Goal: Task Accomplishment & Management: Use online tool/utility

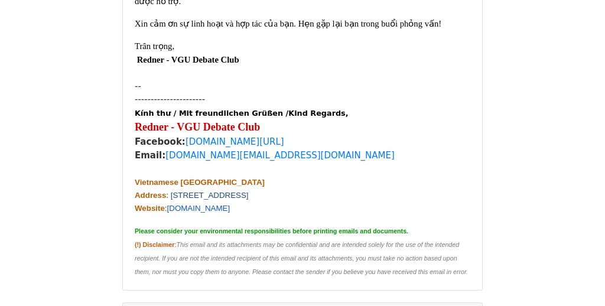
scroll to position [315, 0]
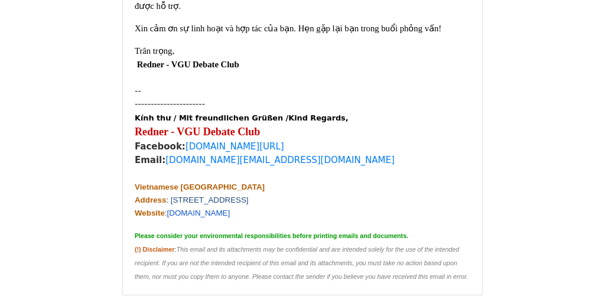
click at [286, 167] on div at bounding box center [303, 174] width 336 height 14
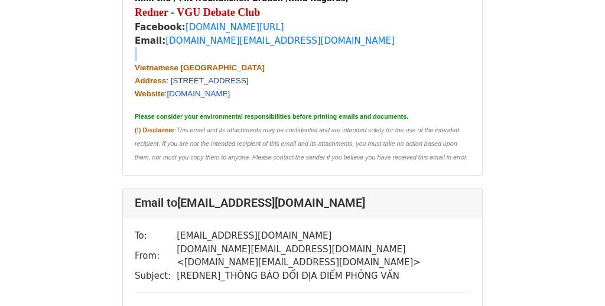
scroll to position [440, 0]
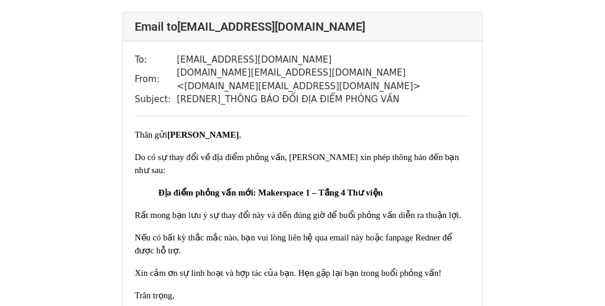
scroll to position [73, 0]
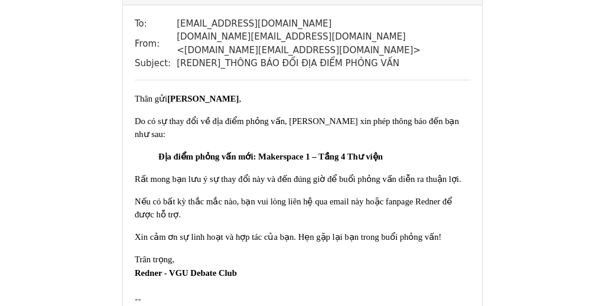
scroll to position [1189, 0]
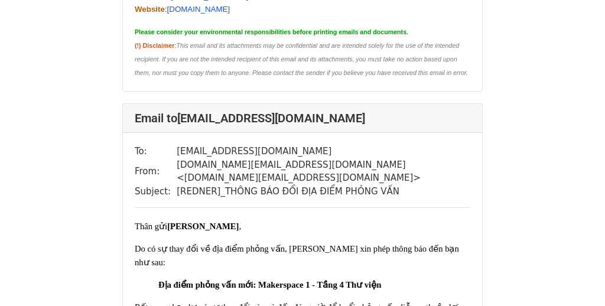
scroll to position [3222, 0]
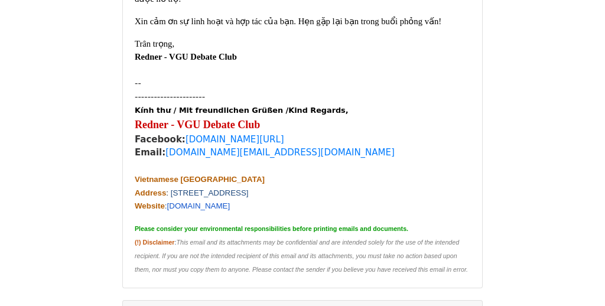
scroll to position [7886, 0]
